Goal: Task Accomplishment & Management: Complete application form

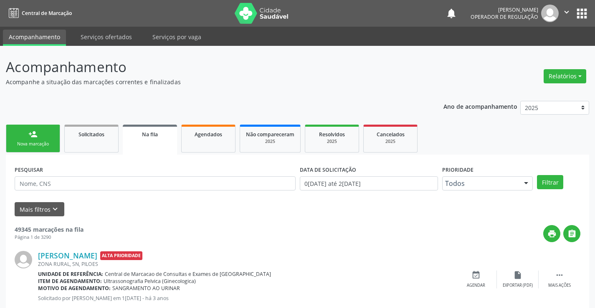
click at [33, 145] on div "Nova marcação" at bounding box center [33, 144] width 42 height 6
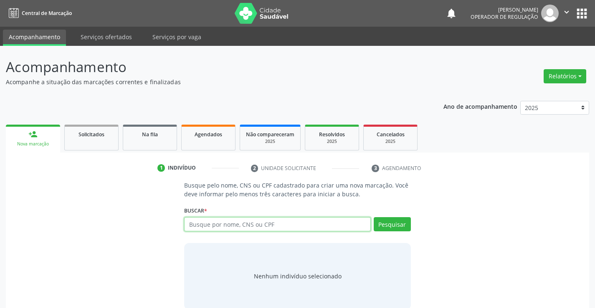
click at [203, 225] on input "text" at bounding box center [277, 224] width 186 height 14
type input "08568704557"
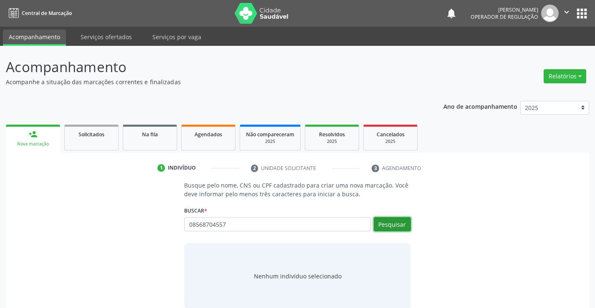
click at [395, 226] on button "Pesquisar" at bounding box center [392, 224] width 37 height 14
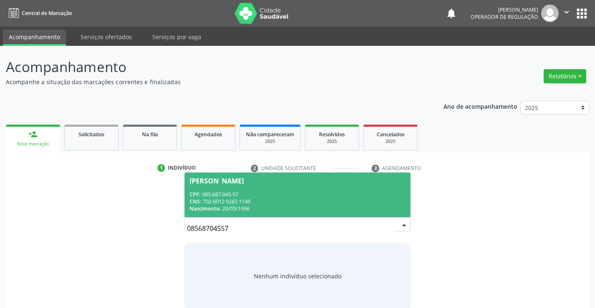
click at [231, 191] on div "CPF: 085.687.045-57" at bounding box center [296, 194] width 215 height 7
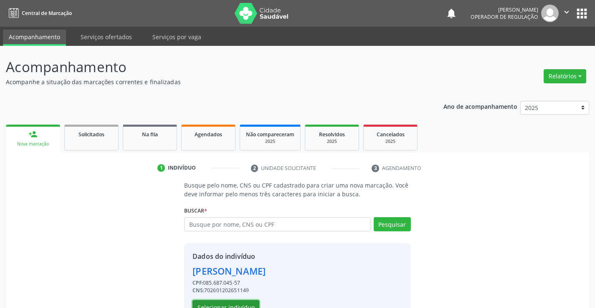
click at [218, 304] on button "Selecionar indivíduo" at bounding box center [225, 308] width 67 height 14
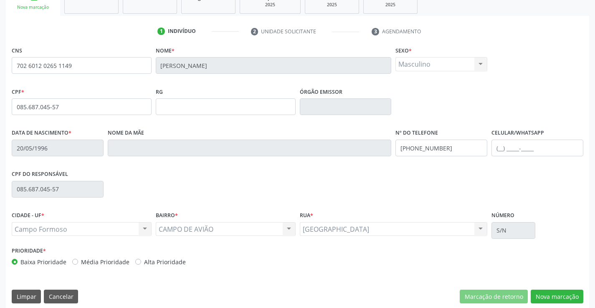
scroll to position [144, 0]
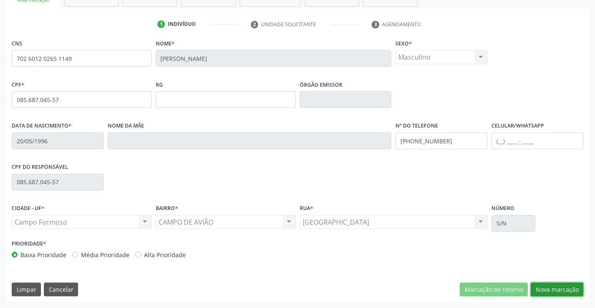
click at [551, 289] on button "Nova marcação" at bounding box center [557, 290] width 53 height 14
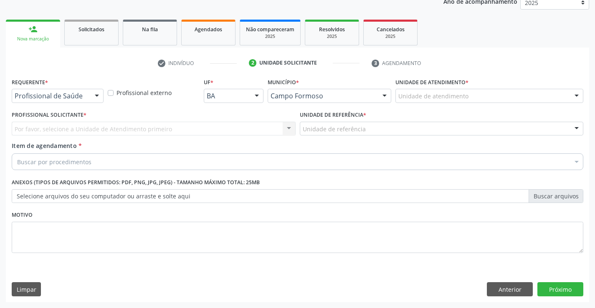
scroll to position [105, 0]
click at [99, 96] on div at bounding box center [97, 96] width 13 height 14
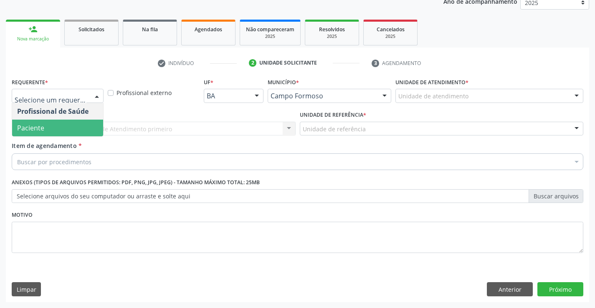
click at [38, 127] on span "Paciente" at bounding box center [30, 128] width 27 height 9
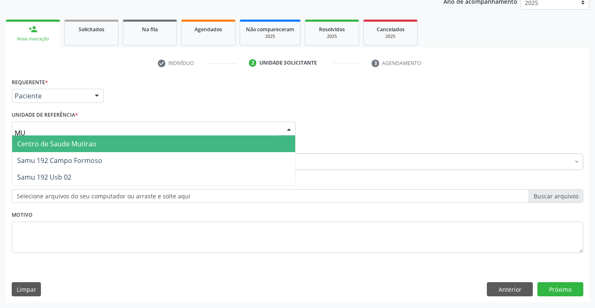
type input "MUT"
click at [59, 144] on span "Centro de Saude Mutirao" at bounding box center [56, 143] width 79 height 9
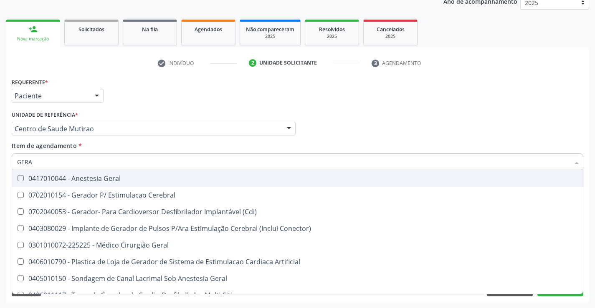
type input "GERAL"
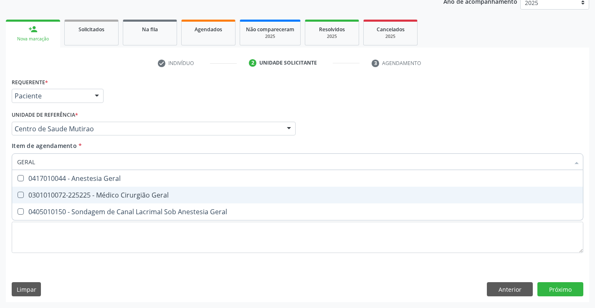
click at [88, 193] on div "0301010072-225225 - Médico Cirurgião Geral" at bounding box center [297, 195] width 561 height 7
checkbox Geral "true"
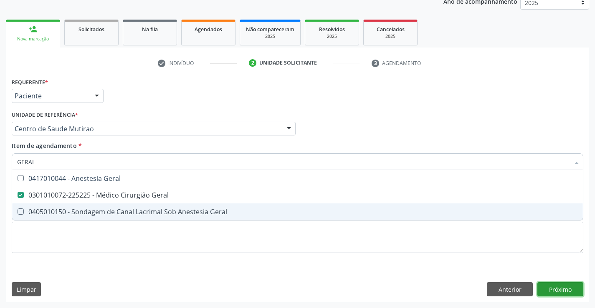
click at [563, 289] on div "Requerente * Paciente Profissional de Saúde Paciente Nenhum resultado encontrad…" at bounding box center [297, 189] width 583 height 227
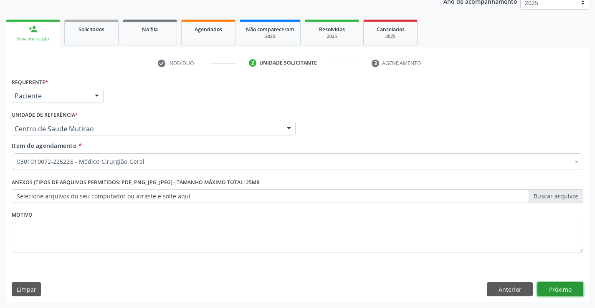
click at [568, 291] on button "Próximo" at bounding box center [560, 290] width 46 height 14
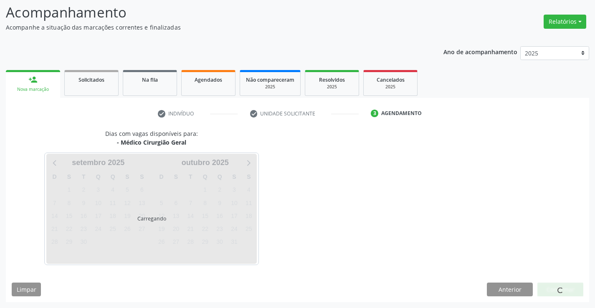
scroll to position [55, 0]
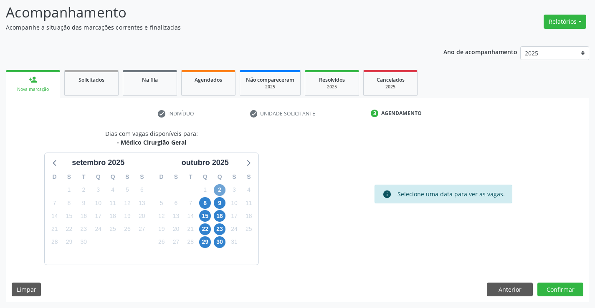
click at [218, 189] on span "2" at bounding box center [220, 190] width 12 height 12
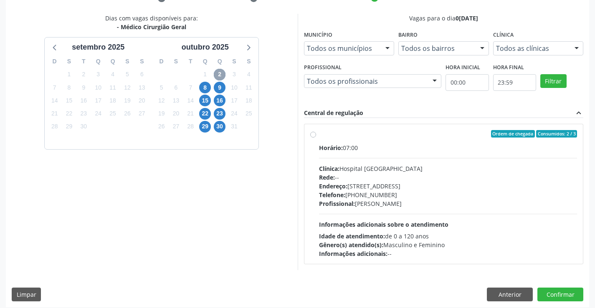
scroll to position [173, 0]
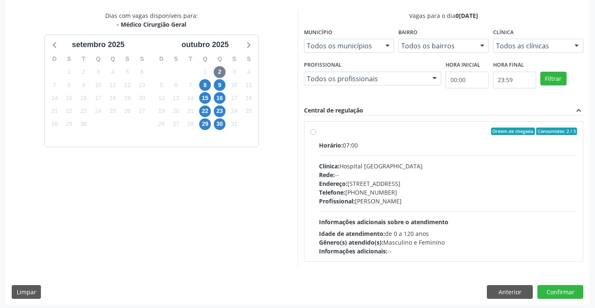
click at [319, 133] on label "Ordem de chegada Consumidos: 2 / 3 Horário: 07:00 Clínica: Hospital [GEOGRAPHIC…" at bounding box center [448, 192] width 258 height 128
click at [313, 133] on input "Ordem de chegada Consumidos: 2 / 3 Horário: 07:00 Clínica: Hospital [GEOGRAPHIC…" at bounding box center [313, 132] width 6 height 8
radio input "true"
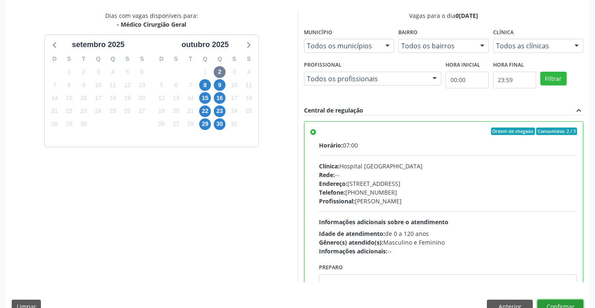
click at [546, 304] on button "Confirmar" at bounding box center [560, 307] width 46 height 14
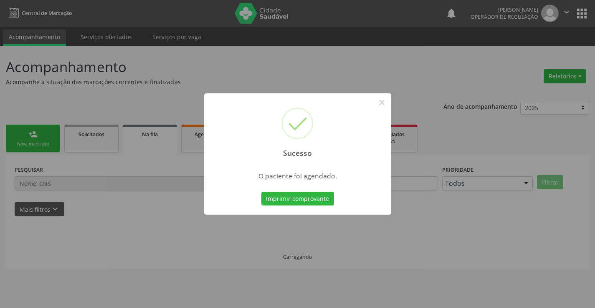
scroll to position [0, 0]
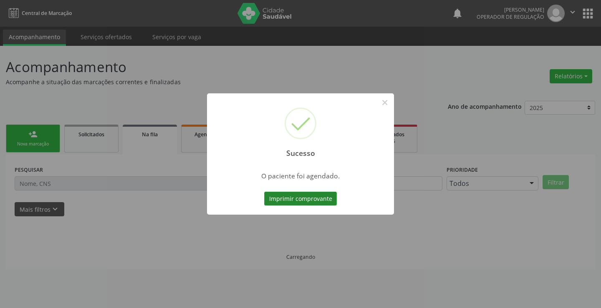
click at [299, 201] on button "Imprimir comprovante" at bounding box center [300, 199] width 73 height 14
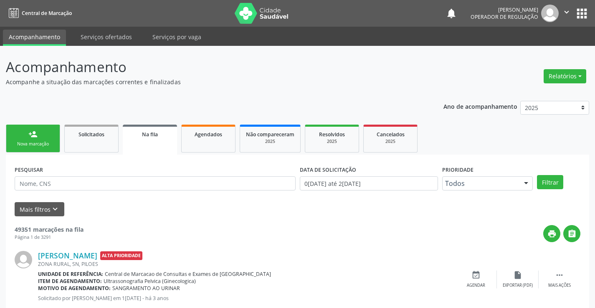
click at [47, 136] on link "person_add Nova marcação" at bounding box center [33, 139] width 54 height 28
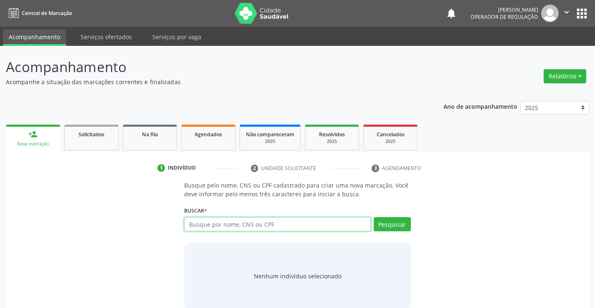
click at [221, 226] on input "text" at bounding box center [277, 224] width 186 height 14
type input "702300128065719"
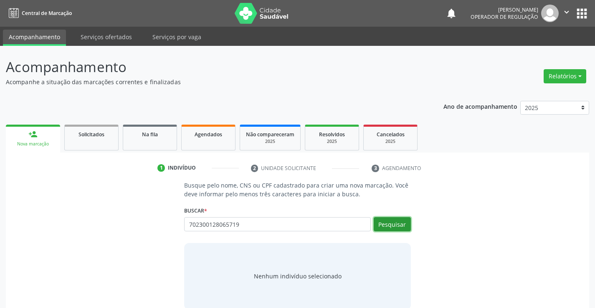
click at [394, 226] on button "Pesquisar" at bounding box center [392, 224] width 37 height 14
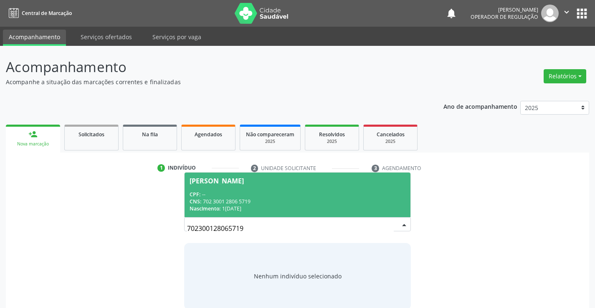
click at [232, 200] on div "CNS: 702 3001 2806 5719" at bounding box center [296, 201] width 215 height 7
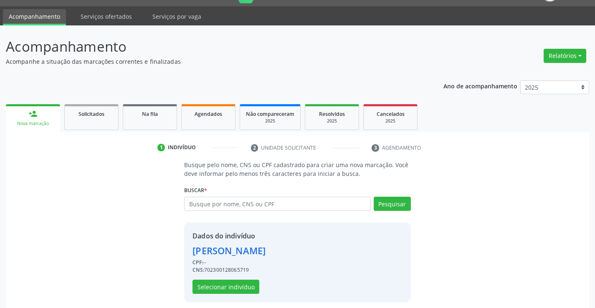
scroll to position [26, 0]
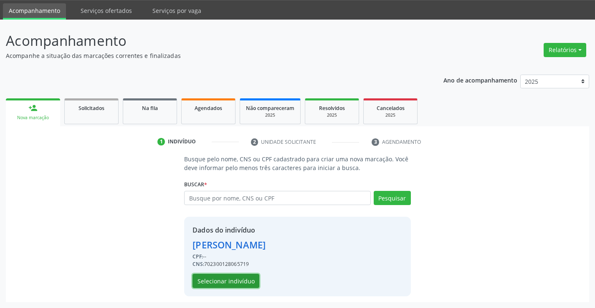
click at [216, 283] on button "Selecionar indivíduo" at bounding box center [225, 281] width 67 height 14
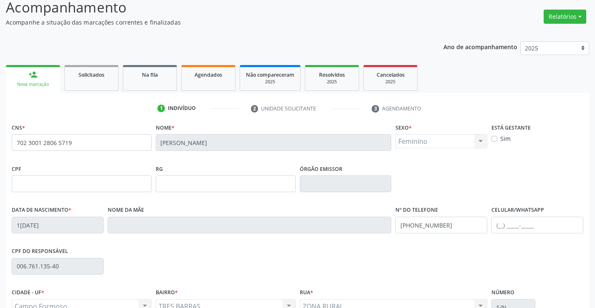
scroll to position [63, 0]
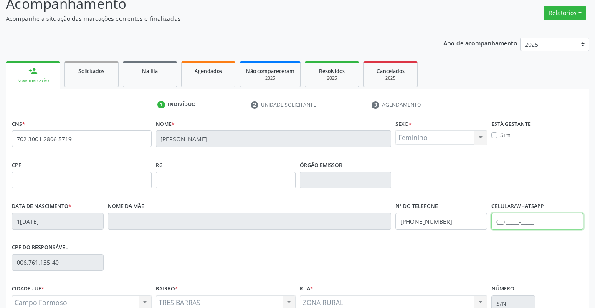
click at [501, 224] on input "text" at bounding box center [537, 221] width 92 height 17
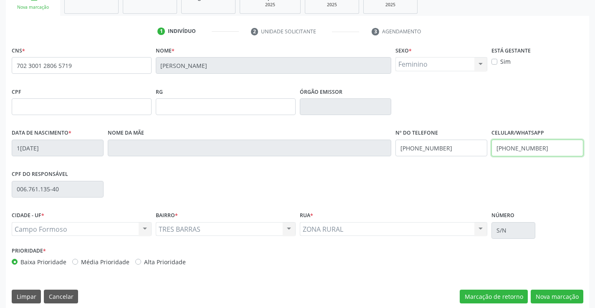
scroll to position [144, 0]
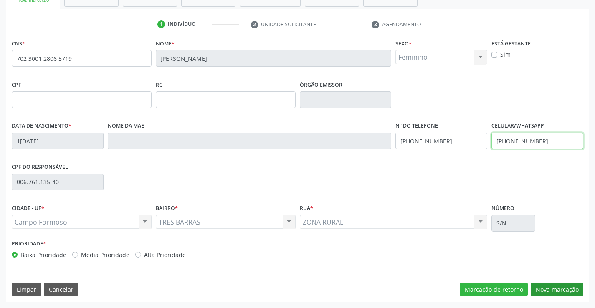
type input "[PHONE_NUMBER]"
click at [549, 292] on button "Nova marcação" at bounding box center [557, 290] width 53 height 14
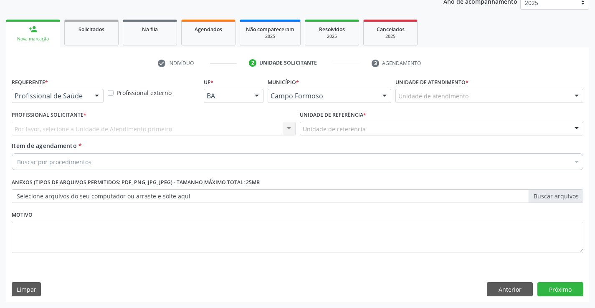
scroll to position [105, 0]
click at [98, 95] on div at bounding box center [97, 96] width 13 height 14
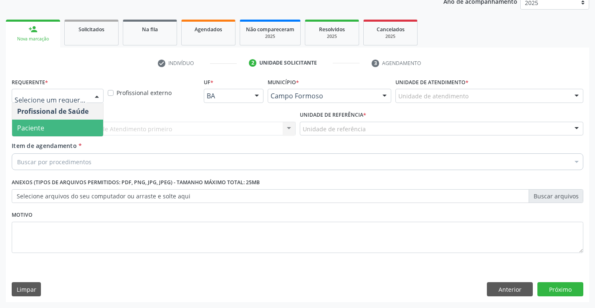
click at [46, 128] on span "Paciente" at bounding box center [57, 128] width 91 height 17
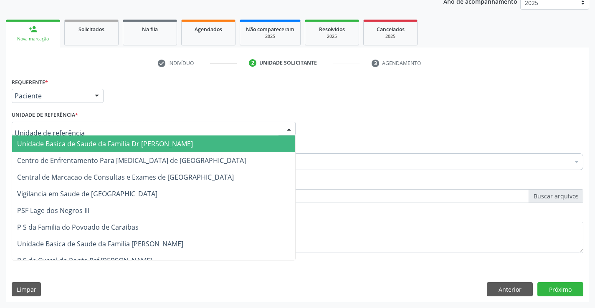
click at [116, 127] on div at bounding box center [154, 129] width 284 height 14
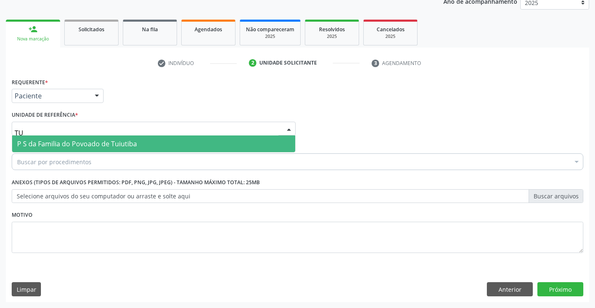
type input "TUI"
click at [119, 143] on span "P S da Familia do Povoado de Tuiutiba" at bounding box center [77, 143] width 120 height 9
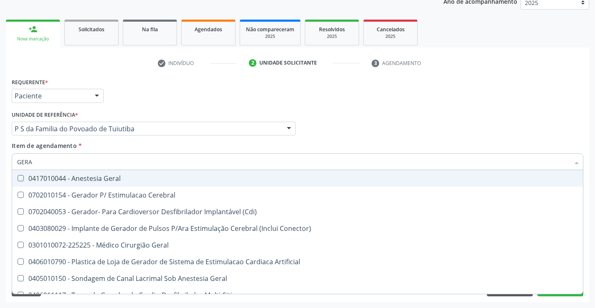
type input "GERAL"
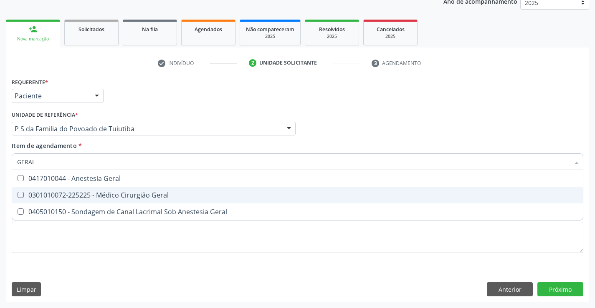
click at [109, 193] on div "0301010072-225225 - Médico Cirurgião Geral" at bounding box center [297, 195] width 561 height 7
checkbox Geral "true"
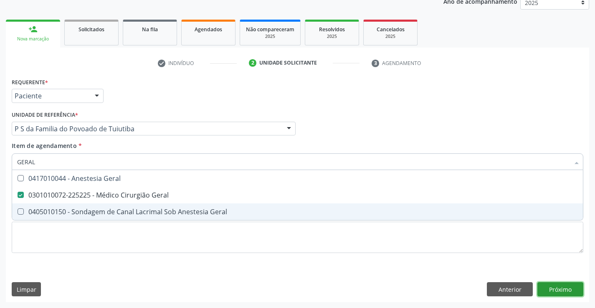
click at [561, 287] on div "Requerente * Paciente Profissional de Saúde Paciente Nenhum resultado encontrad…" at bounding box center [297, 189] width 583 height 227
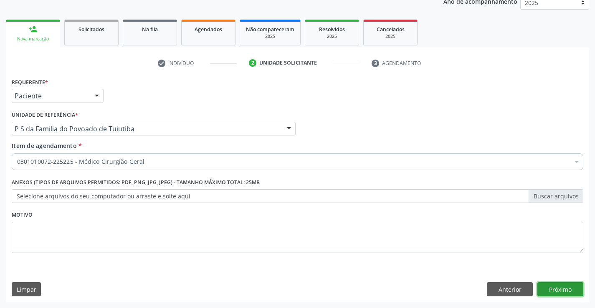
click at [572, 286] on button "Próximo" at bounding box center [560, 290] width 46 height 14
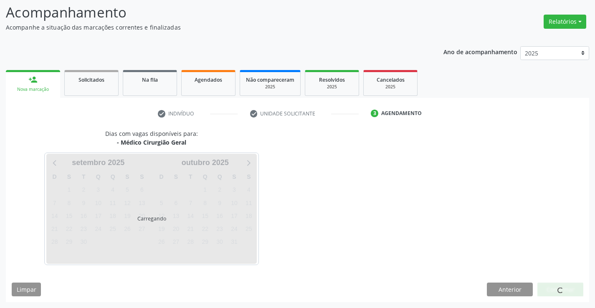
scroll to position [55, 0]
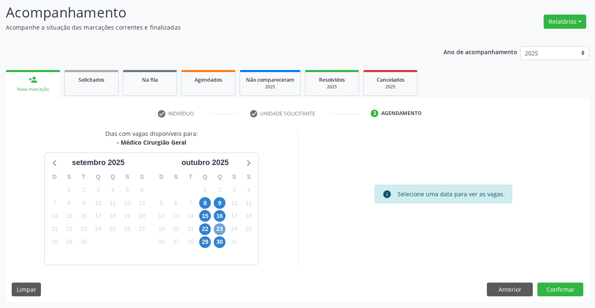
click at [221, 230] on span "23" at bounding box center [220, 230] width 12 height 12
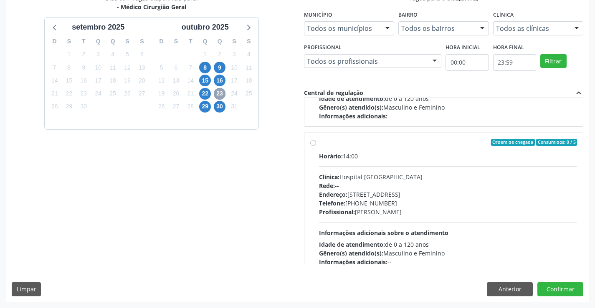
scroll to position [123, 0]
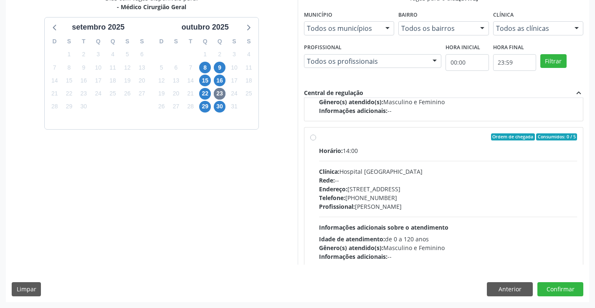
click at [319, 139] on label "Ordem de chegada Consumidos: 0 / 5 Horário: 14:00 Clínica: Hospital [GEOGRAPHIC…" at bounding box center [448, 198] width 258 height 128
click at [311, 139] on input "Ordem de chegada Consumidos: 0 / 5 Horário: 14:00 Clínica: Hospital [GEOGRAPHIC…" at bounding box center [313, 138] width 6 height 8
radio input "true"
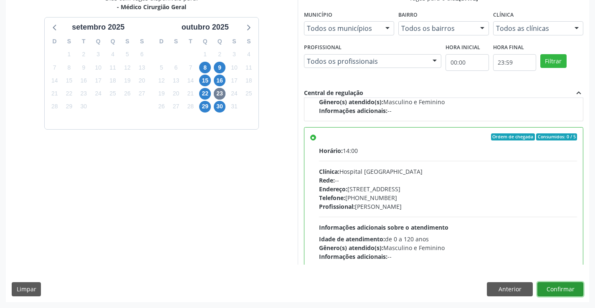
click at [554, 289] on button "Confirmar" at bounding box center [560, 290] width 46 height 14
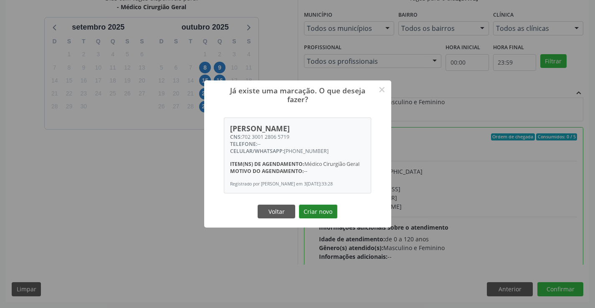
click at [322, 215] on button "Criar novo" at bounding box center [318, 212] width 38 height 14
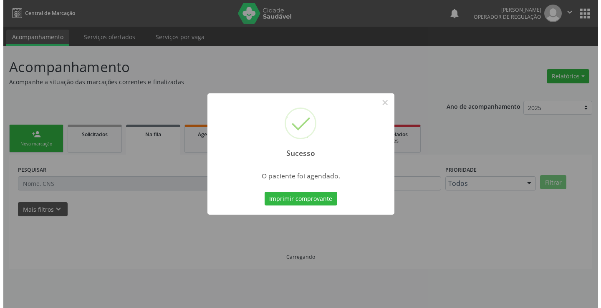
scroll to position [0, 0]
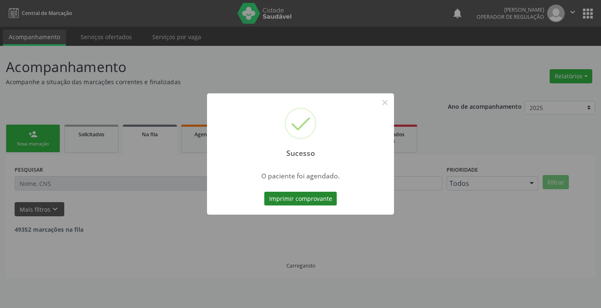
click at [294, 195] on button "Imprimir comprovante" at bounding box center [300, 199] width 73 height 14
